Goal: Task Accomplishment & Management: Use online tool/utility

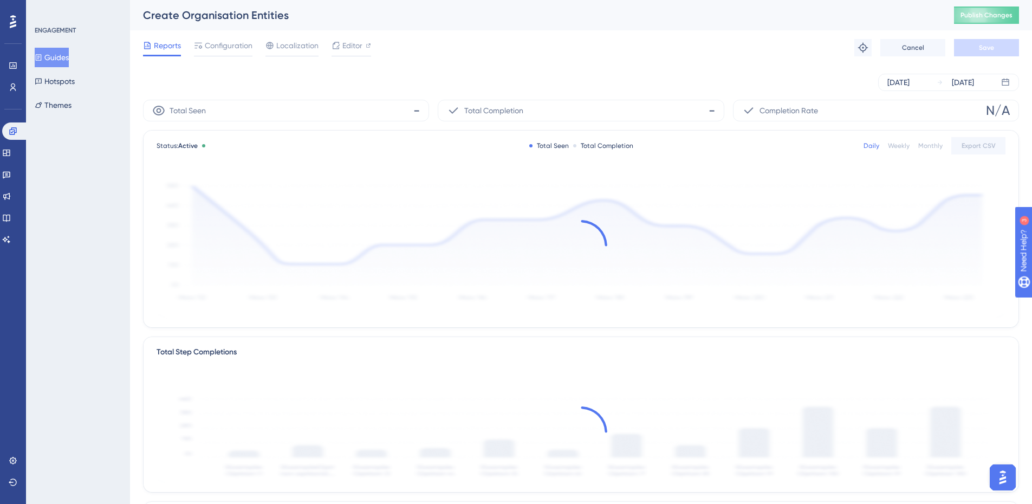
click at [61, 56] on button "Guides" at bounding box center [52, 57] width 34 height 19
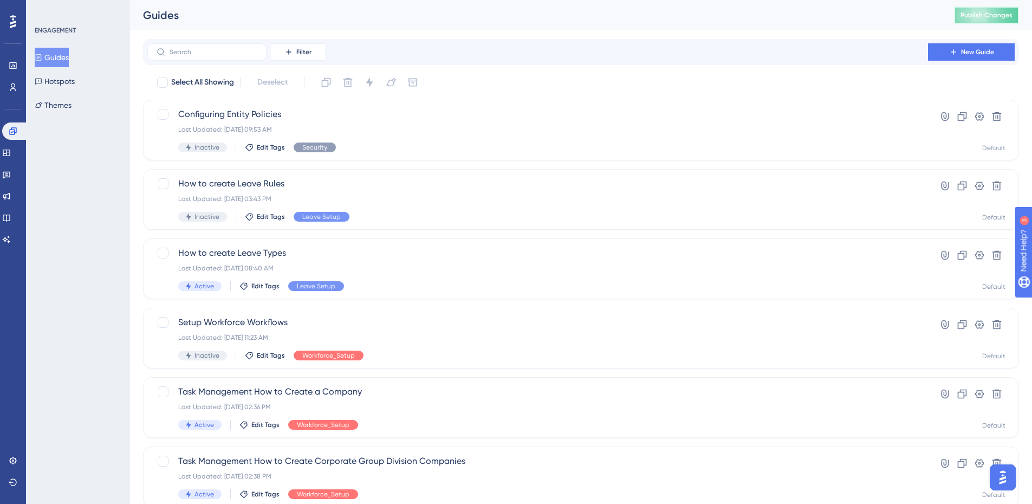
click at [997, 15] on span "Publish Changes" at bounding box center [986, 15] width 52 height 9
click at [1012, 61] on div "Filter New Guide" at bounding box center [581, 52] width 876 height 26
click at [996, 55] on button "New Guide" at bounding box center [971, 51] width 87 height 17
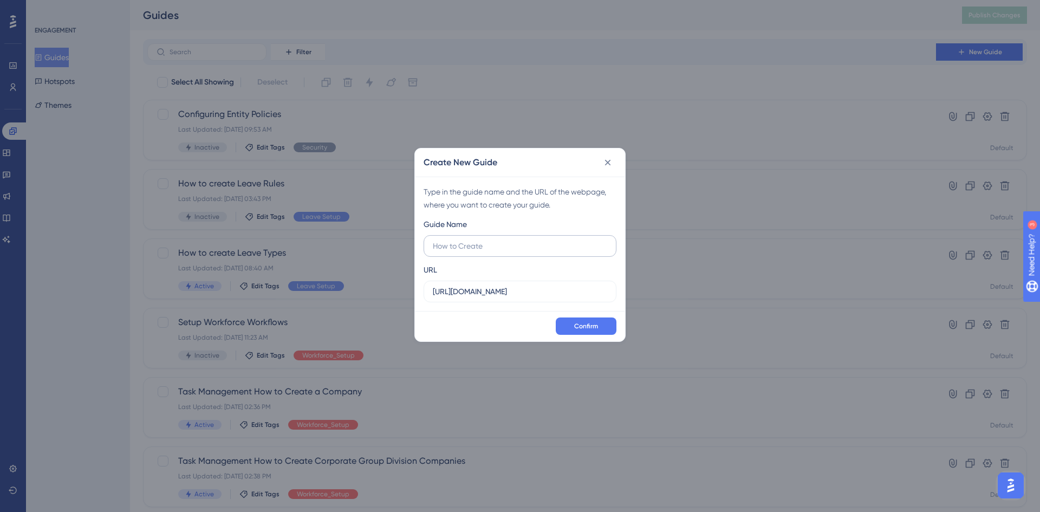
click at [470, 246] on input "text" at bounding box center [520, 246] width 174 height 12
type input "Create Spinal Points"
click at [607, 168] on button at bounding box center [607, 162] width 17 height 17
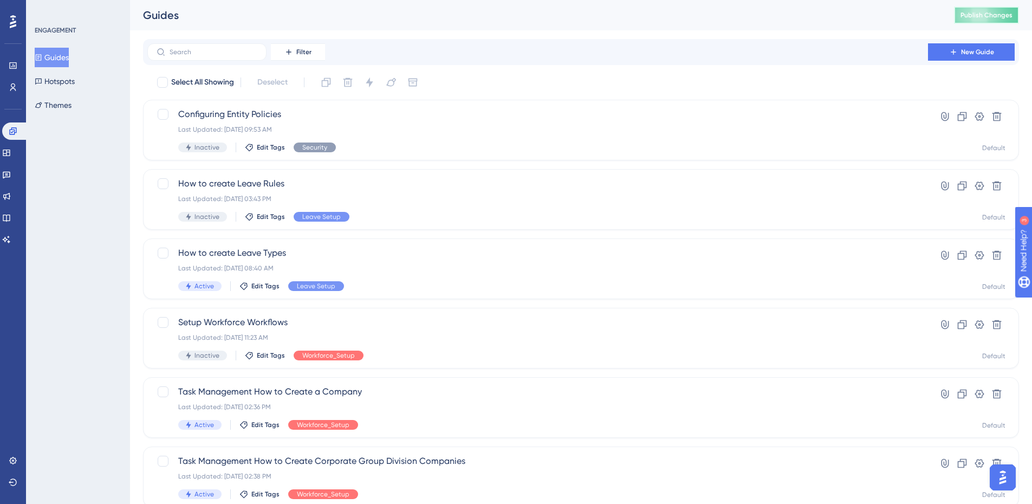
click at [1012, 17] on span "Publish Changes" at bounding box center [986, 15] width 52 height 9
drag, startPoint x: 823, startPoint y: 33, endPoint x: 634, endPoint y: 20, distance: 189.5
click at [820, 34] on div "Performance Users Engagement Widgets Feedback Product Updates Knowledge Base AI…" at bounding box center [581, 411] width 902 height 823
